Goal: Check status: Check status

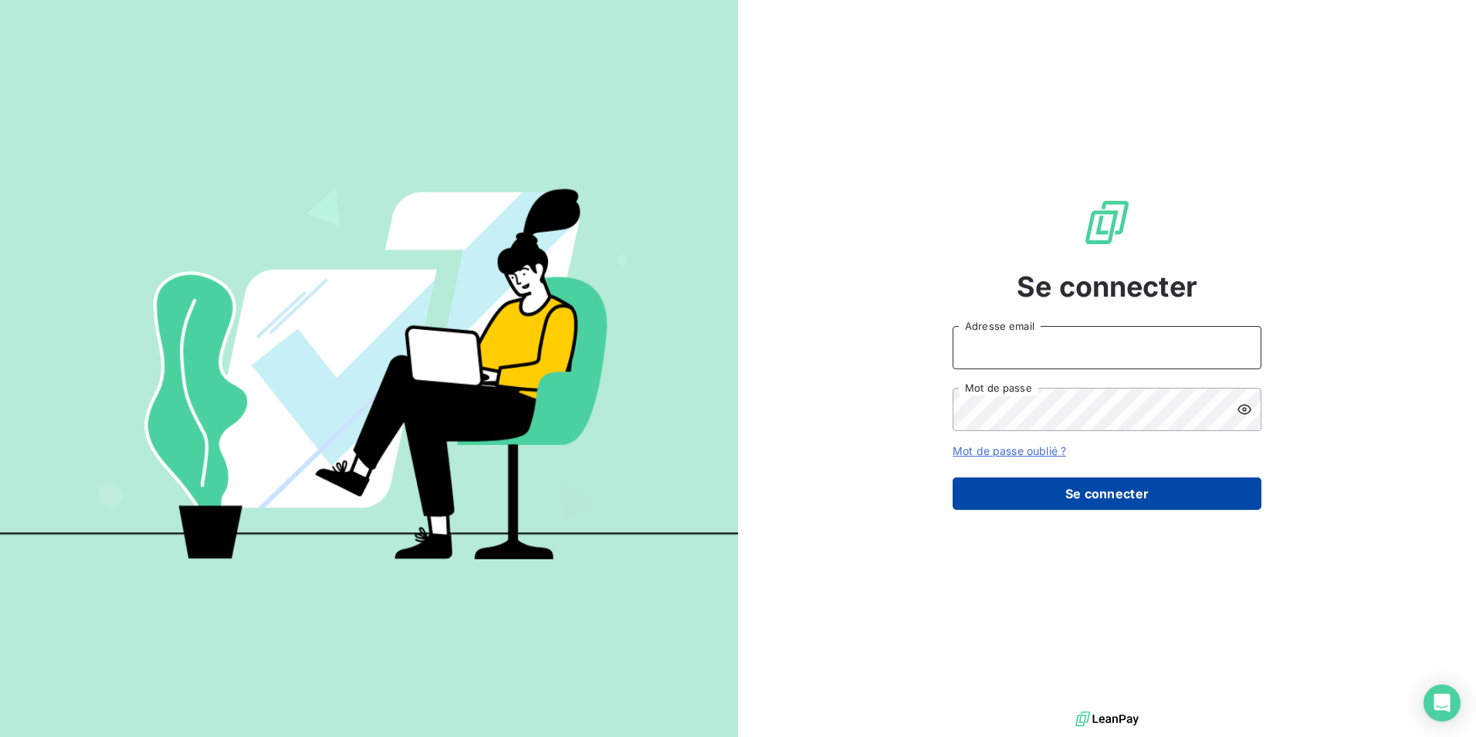
type input "[EMAIL_ADDRESS][DOMAIN_NAME]"
click at [1066, 489] on button "Se connecter" at bounding box center [1107, 493] width 309 height 32
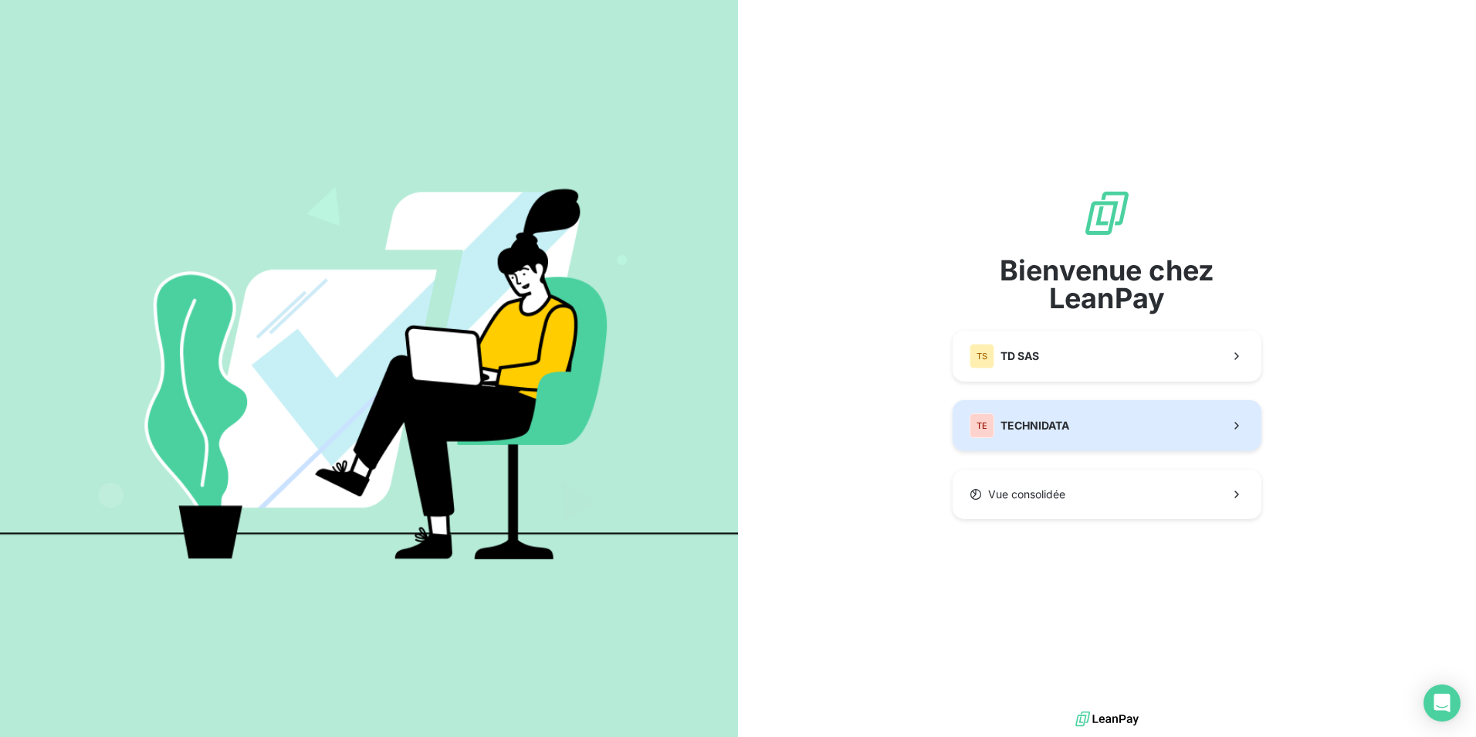
click at [1027, 427] on span "TECHNIDATA" at bounding box center [1035, 425] width 69 height 15
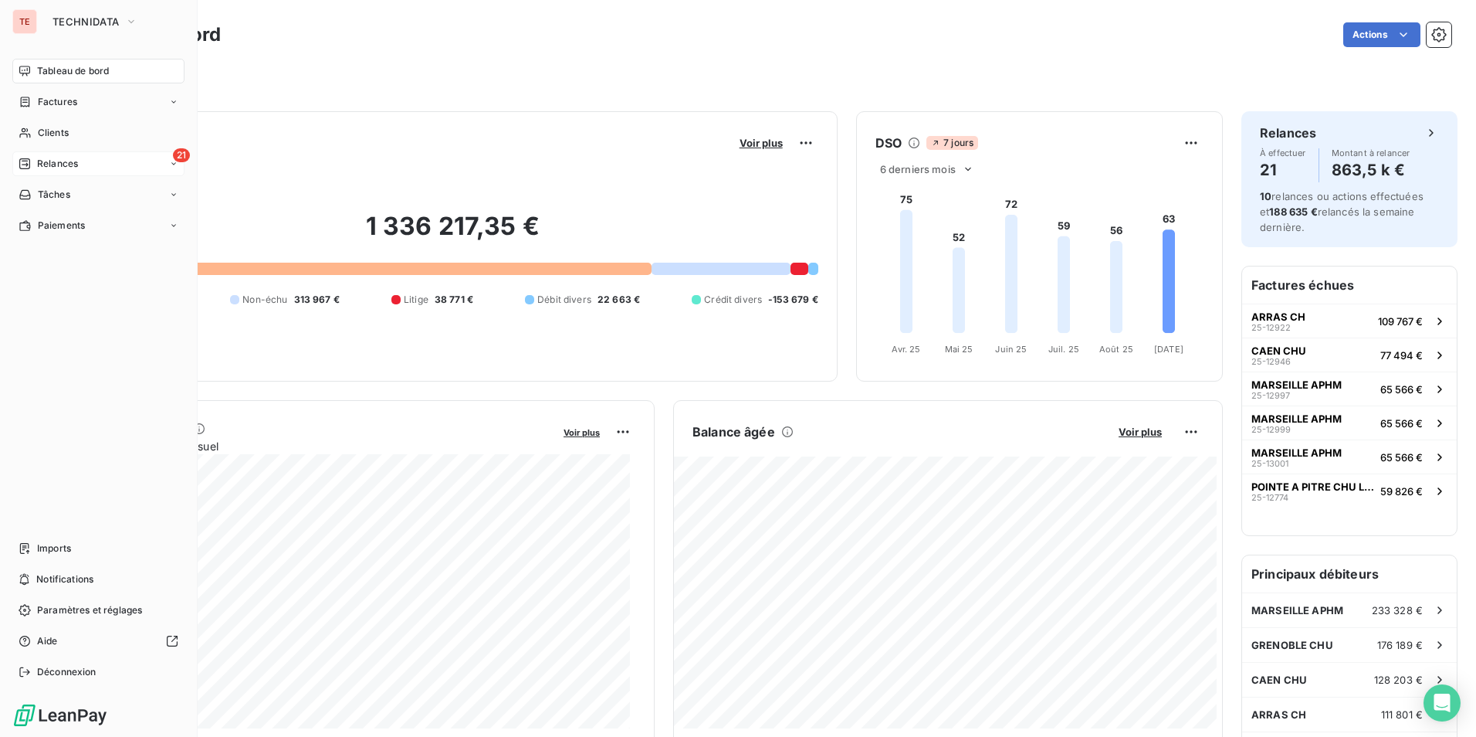
click at [25, 167] on icon at bounding box center [25, 164] width 12 height 12
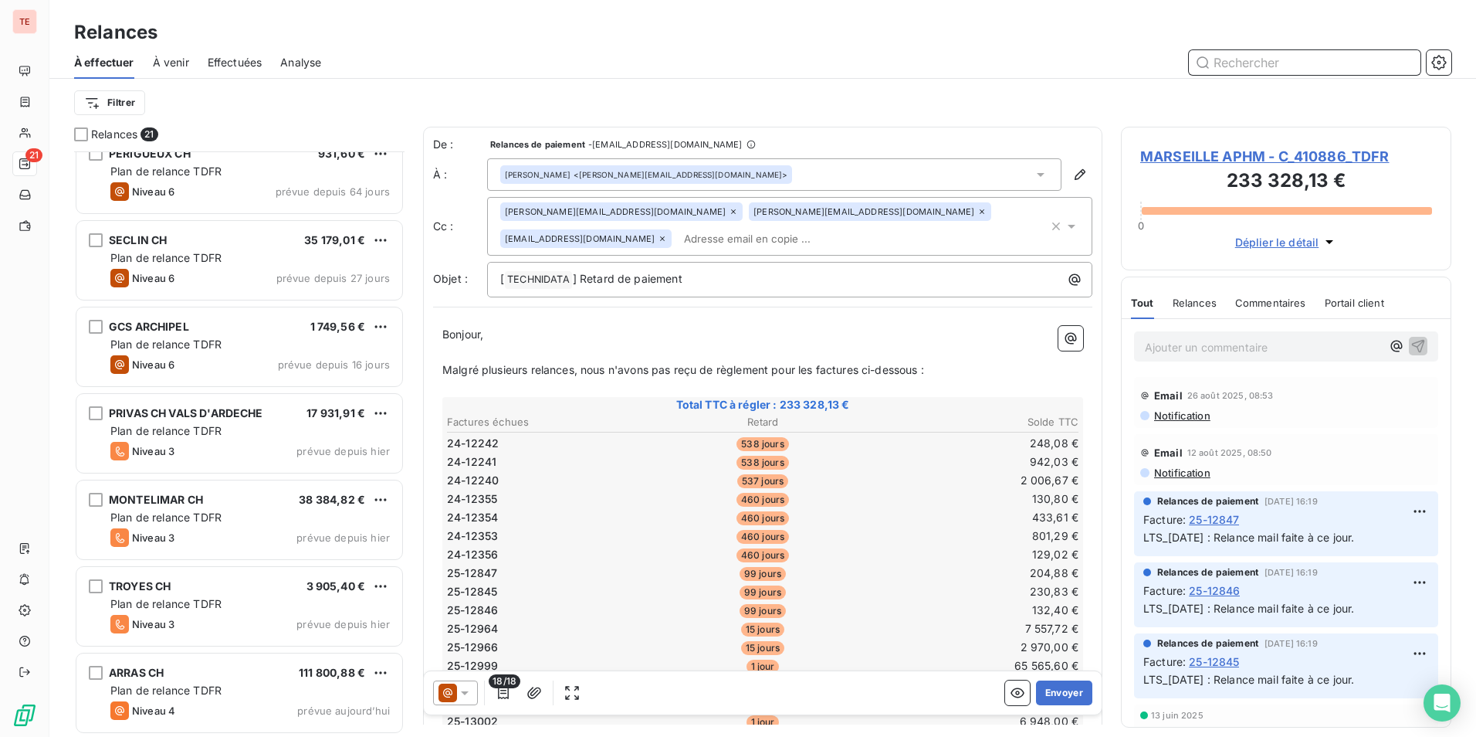
scroll to position [1232, 0]
